Goal: Task Accomplishment & Management: Manage account settings

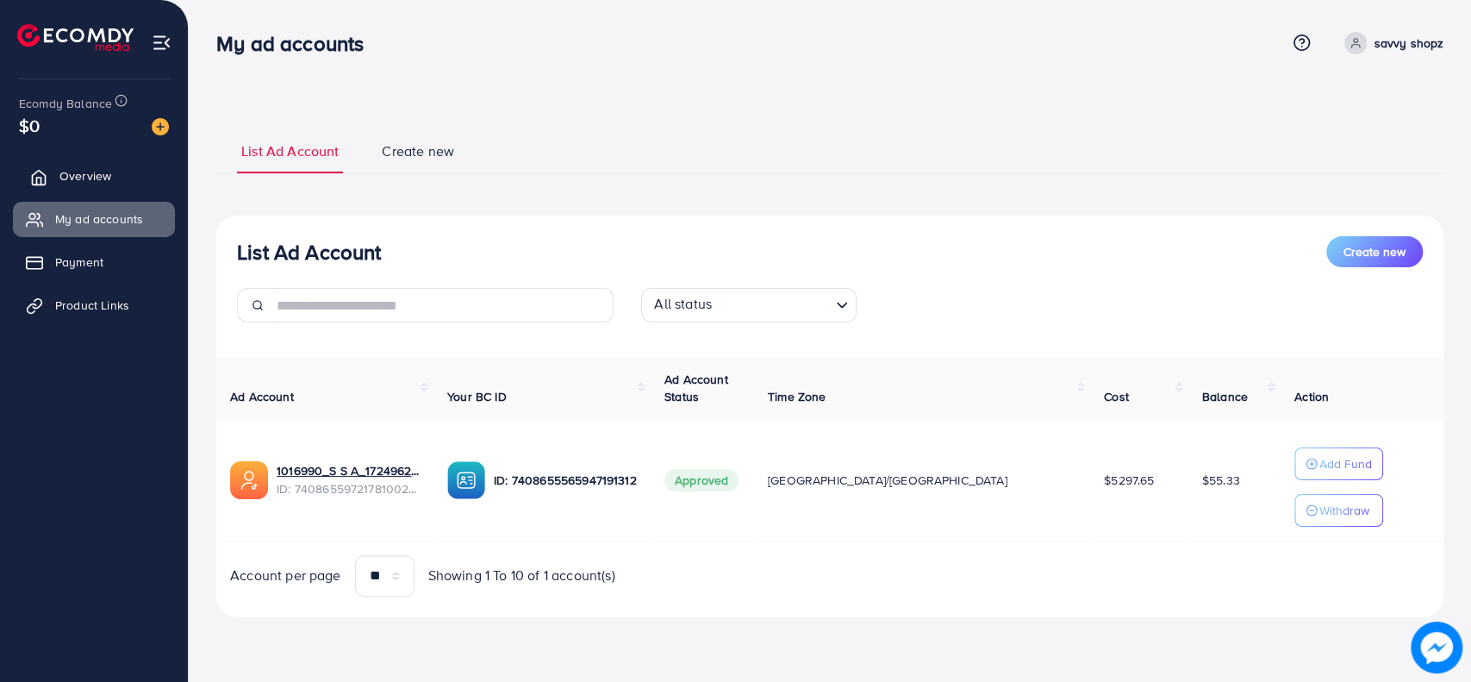
click at [91, 185] on link "Overview" at bounding box center [94, 176] width 162 height 34
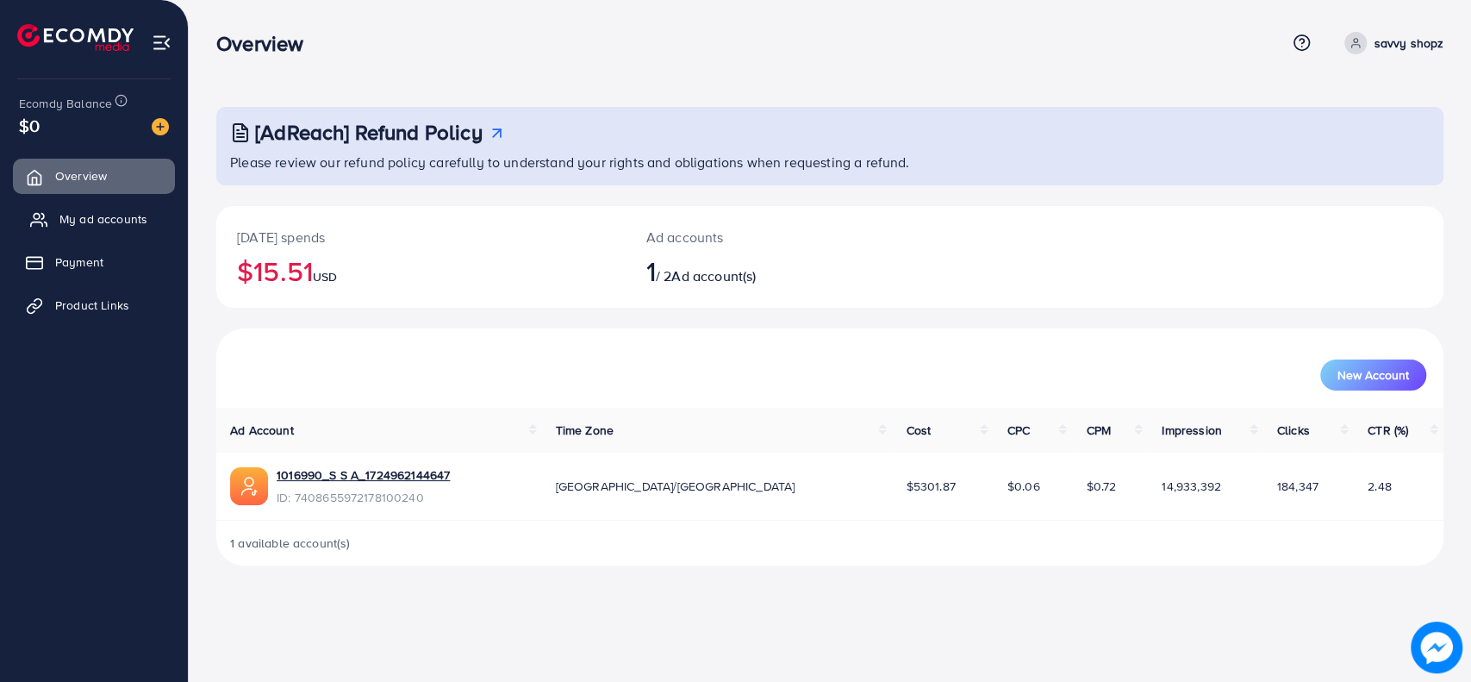
click at [117, 210] on span "My ad accounts" at bounding box center [103, 218] width 88 height 17
